Goal: Entertainment & Leisure: Consume media (video, audio)

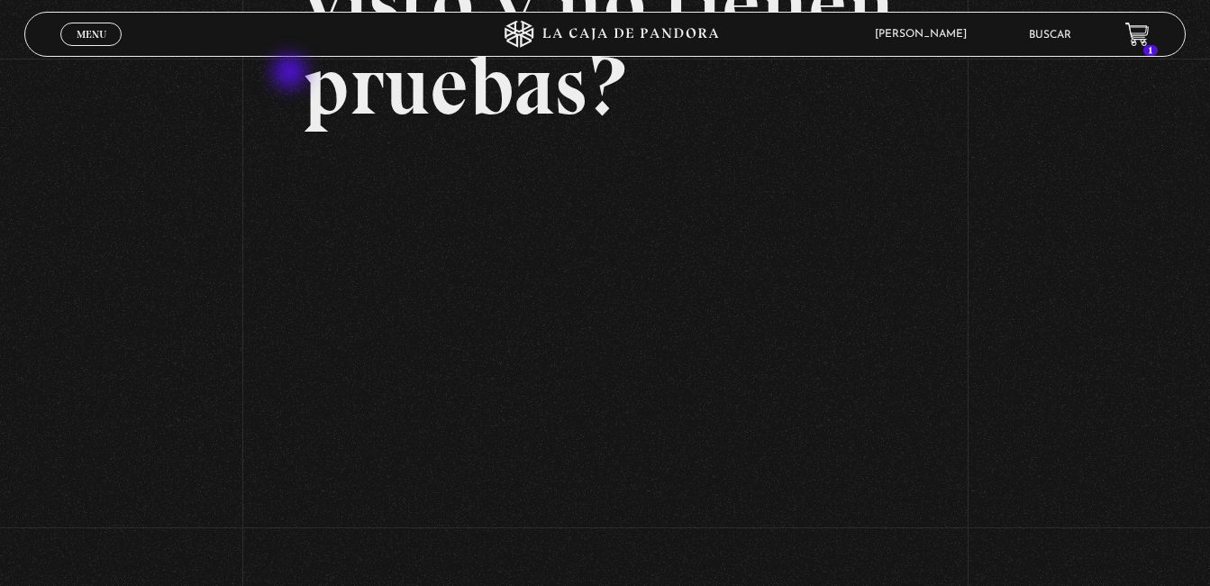
scroll to position [180, 0]
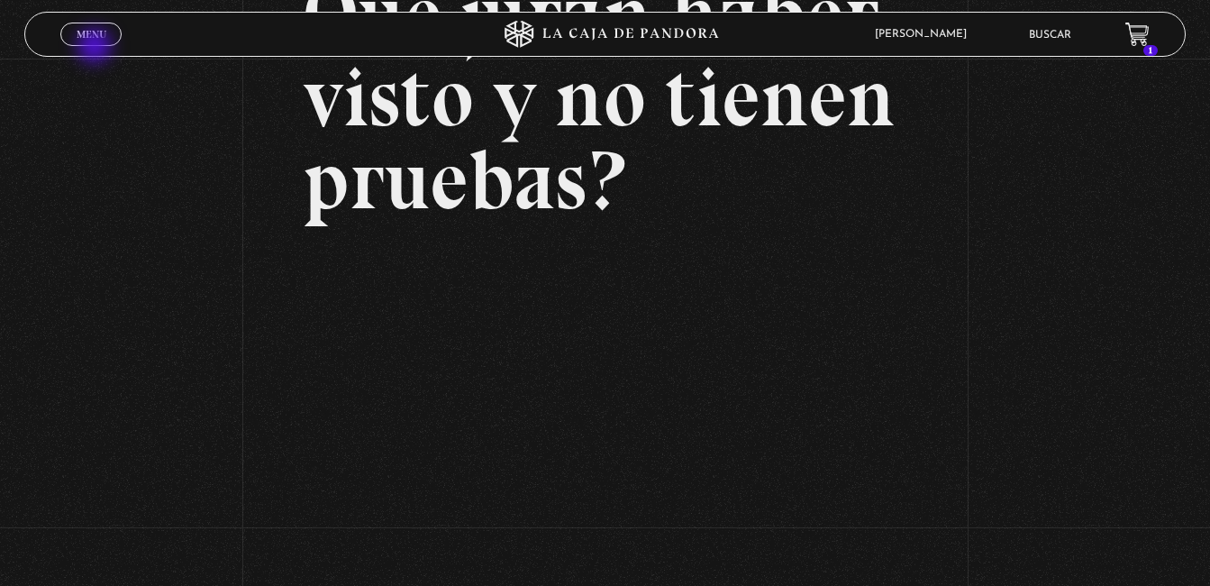
click at [89, 42] on link "Menu Cerrar" at bounding box center [90, 34] width 61 height 23
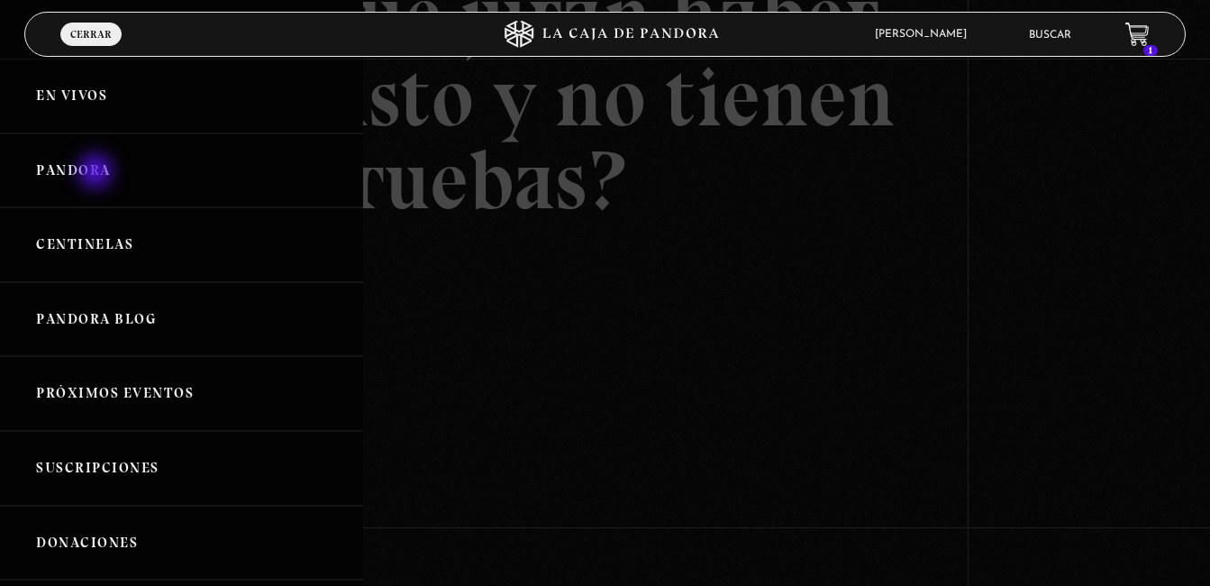
click at [97, 173] on link "Pandora" at bounding box center [181, 170] width 363 height 75
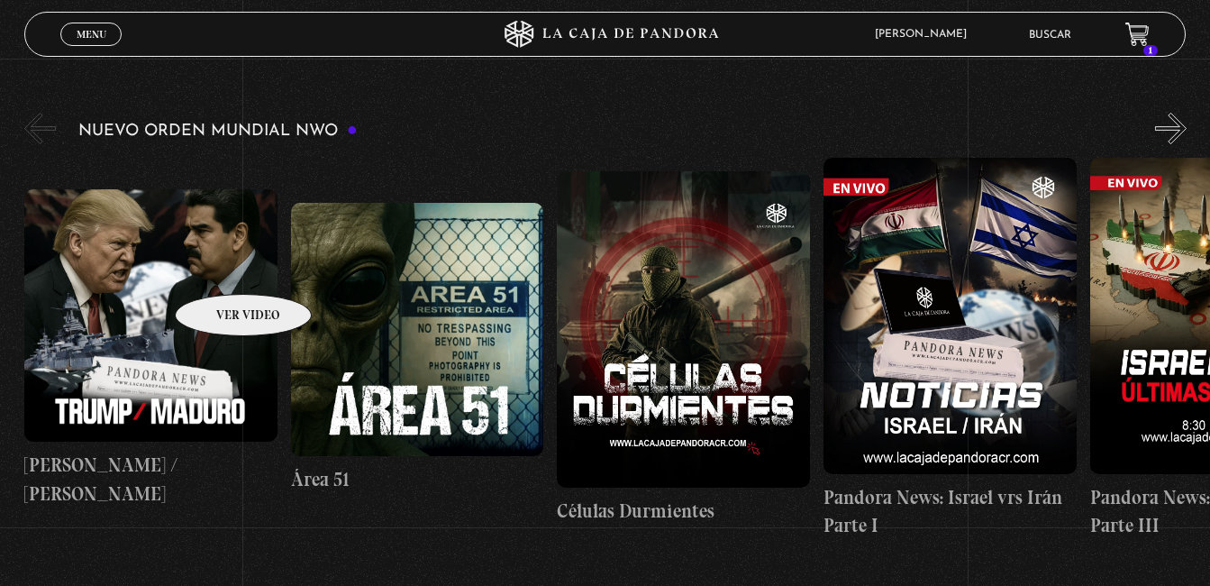
scroll to position [360, 0]
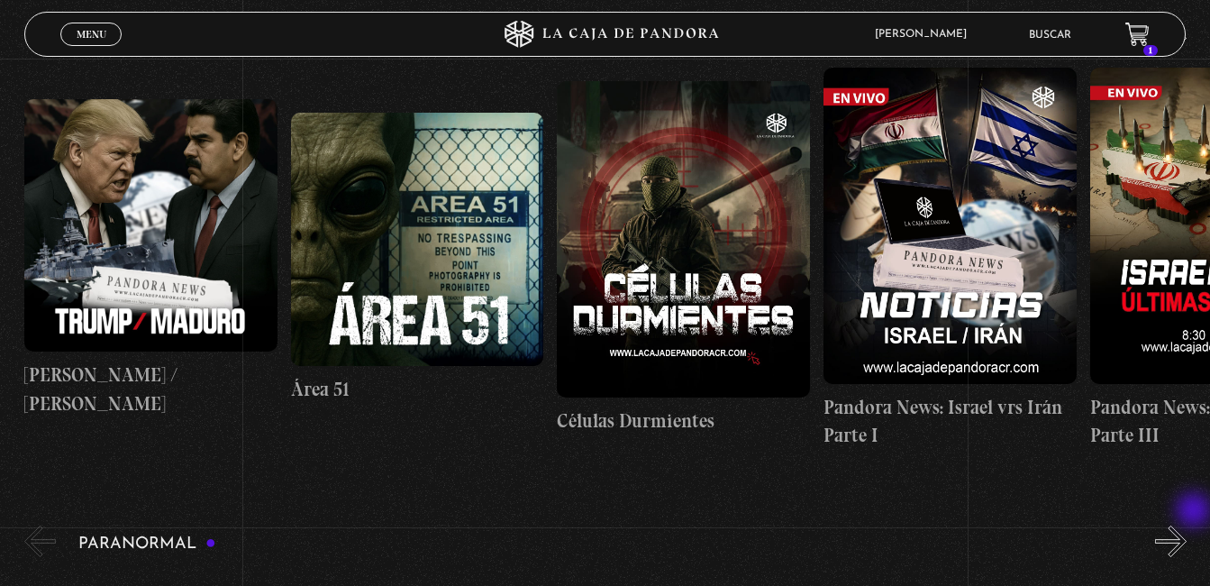
click at [1187, 526] on button "»" at bounding box center [1171, 541] width 32 height 32
click at [1187, 533] on button "»" at bounding box center [1171, 541] width 32 height 32
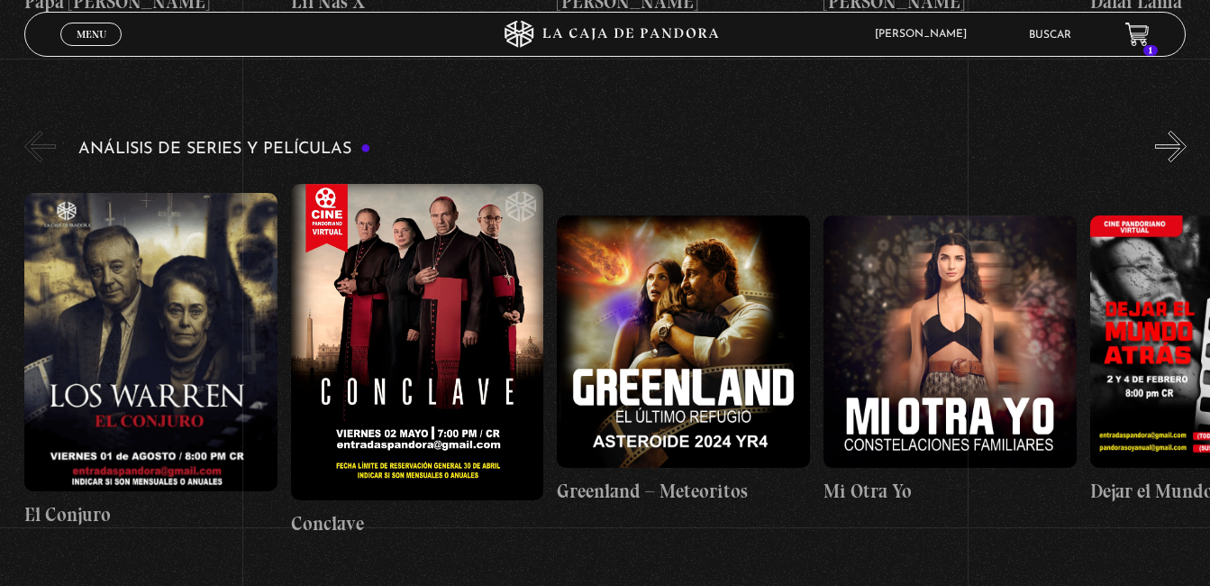
scroll to position [2253, 0]
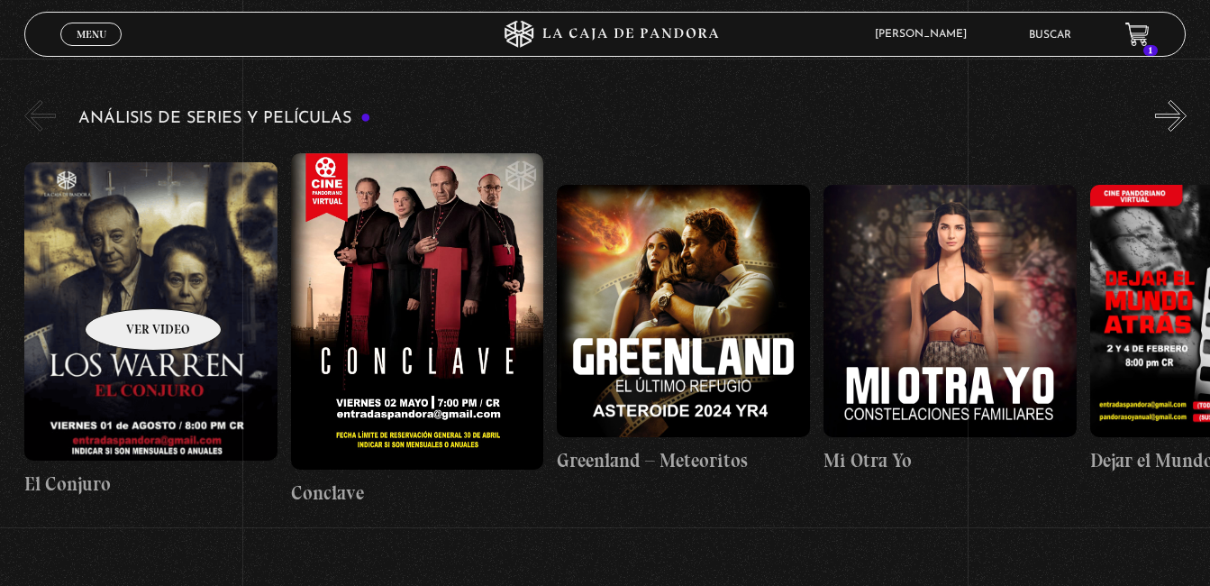
click at [130, 281] on figure at bounding box center [150, 311] width 253 height 298
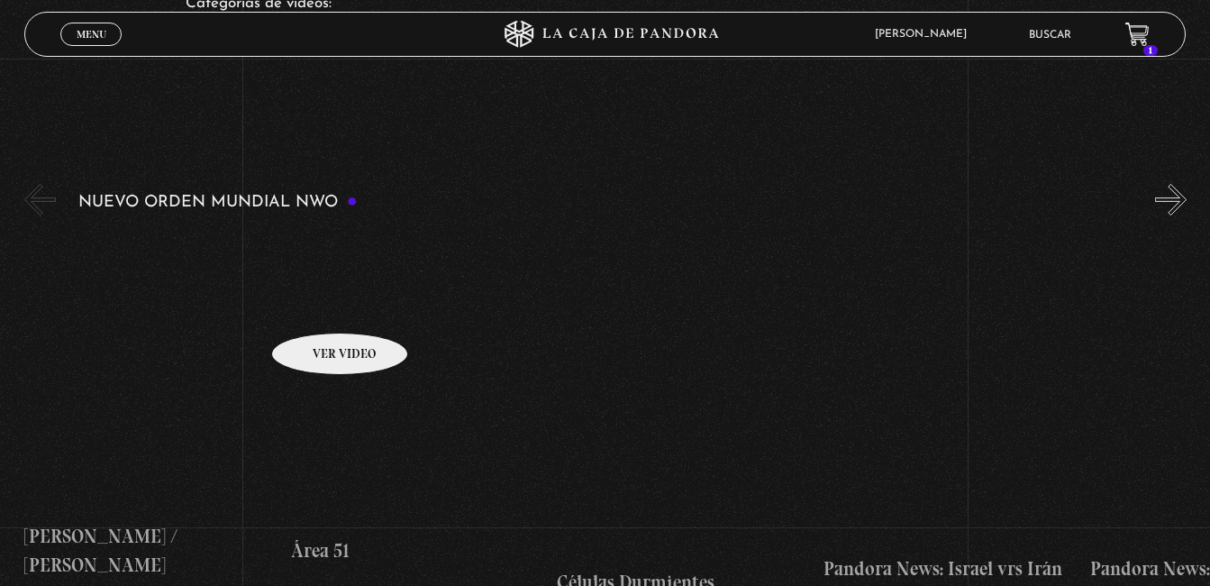
scroll to position [180, 0]
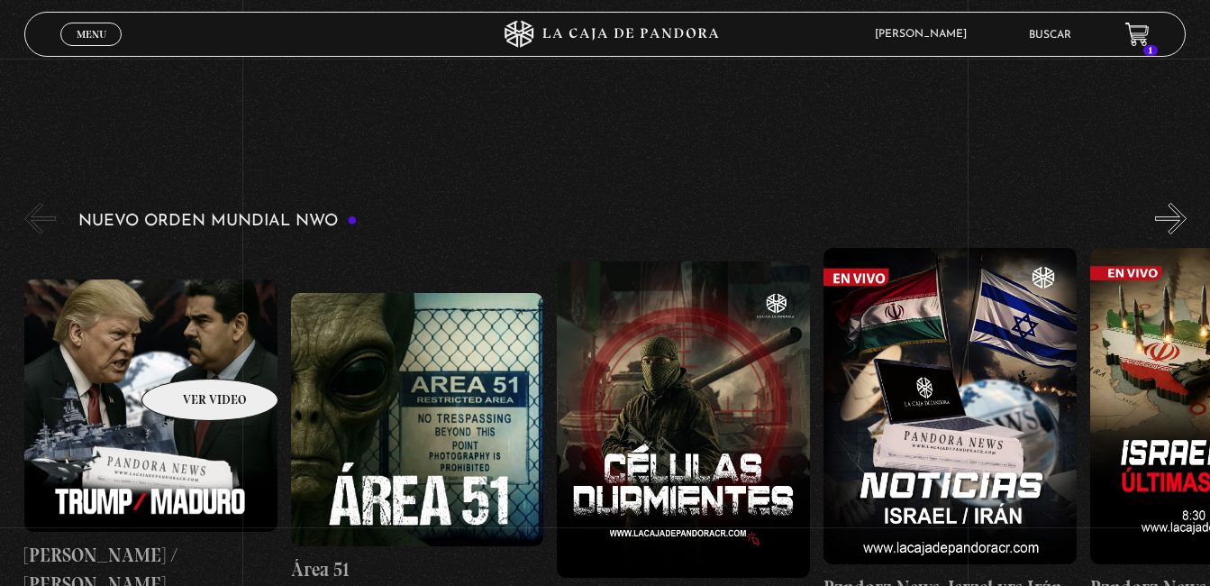
click at [186, 351] on figure at bounding box center [150, 405] width 253 height 253
click at [215, 340] on figure at bounding box center [150, 405] width 253 height 253
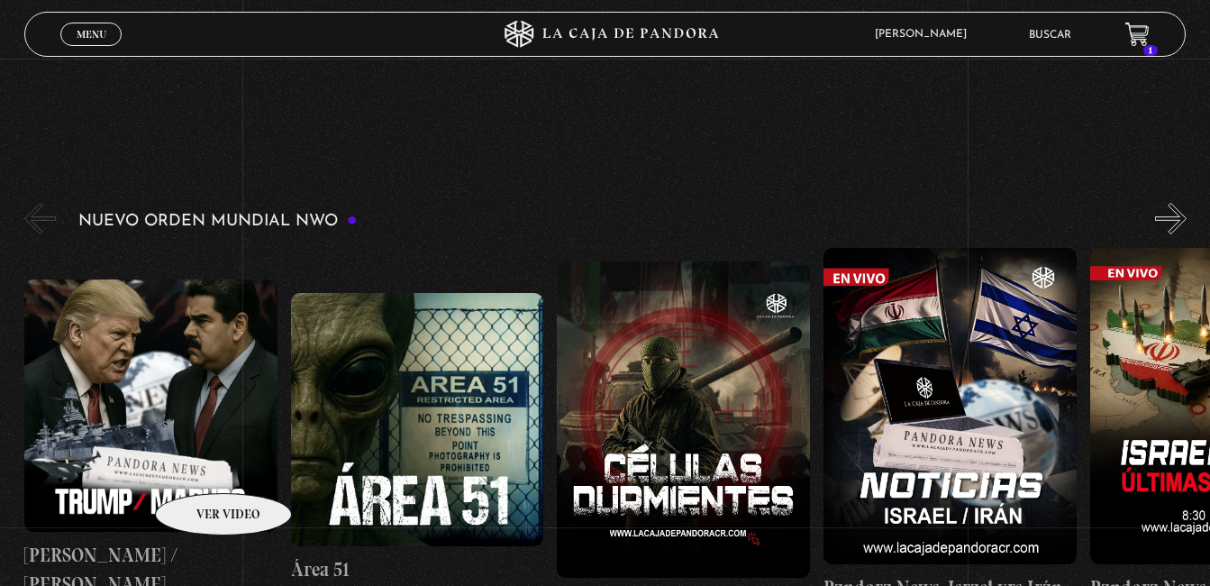
click at [163, 402] on figure at bounding box center [150, 405] width 253 height 253
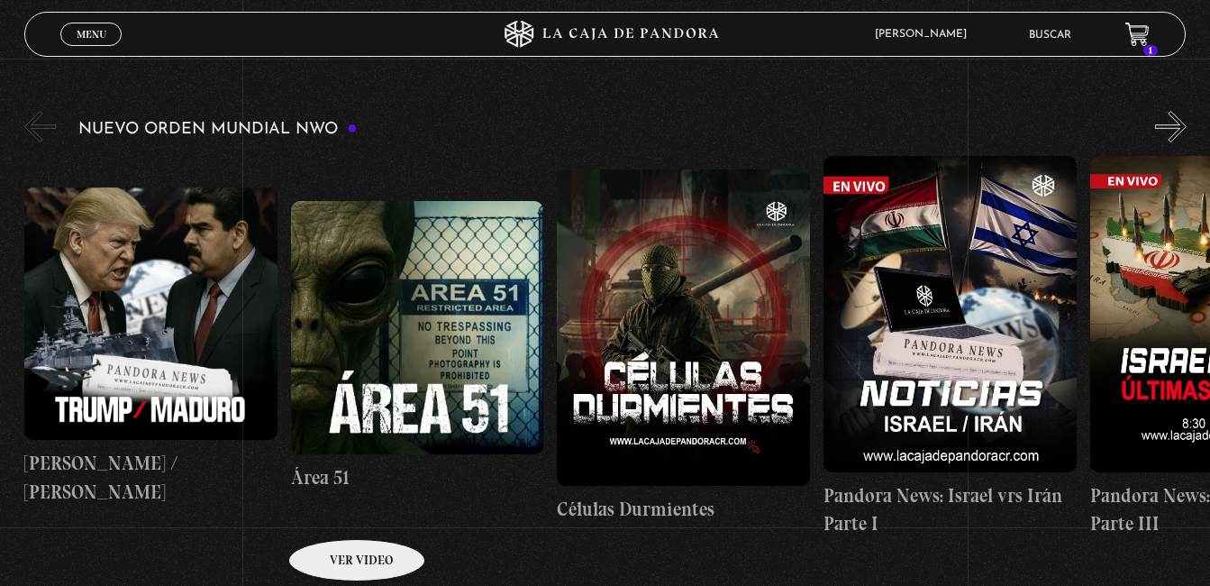
scroll to position [360, 0]
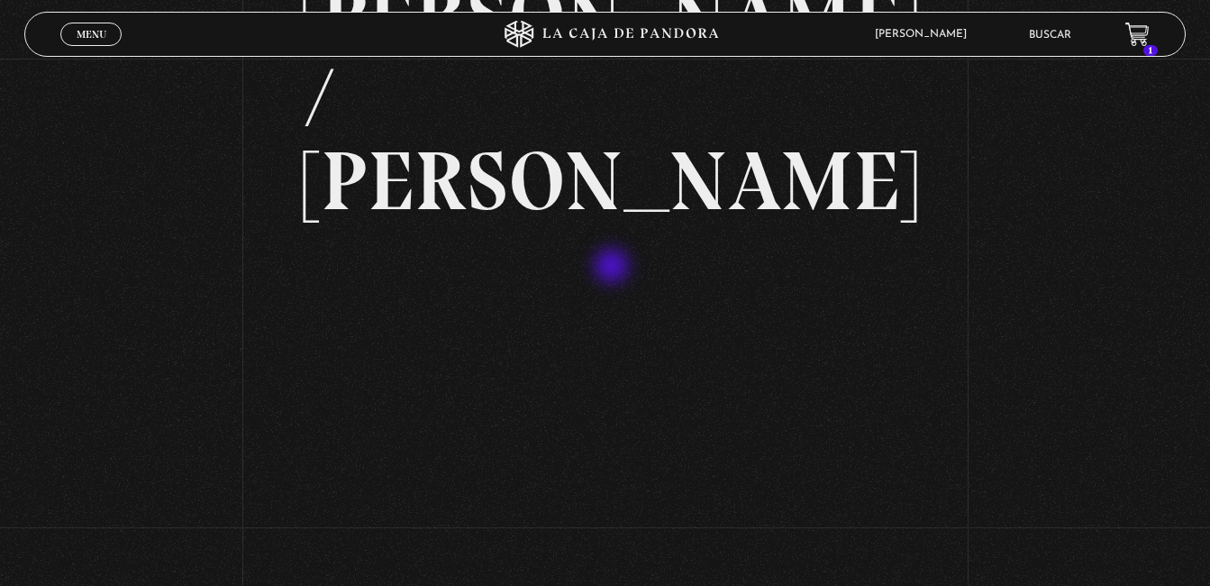
scroll to position [180, 0]
